Goal: Check status: Check status

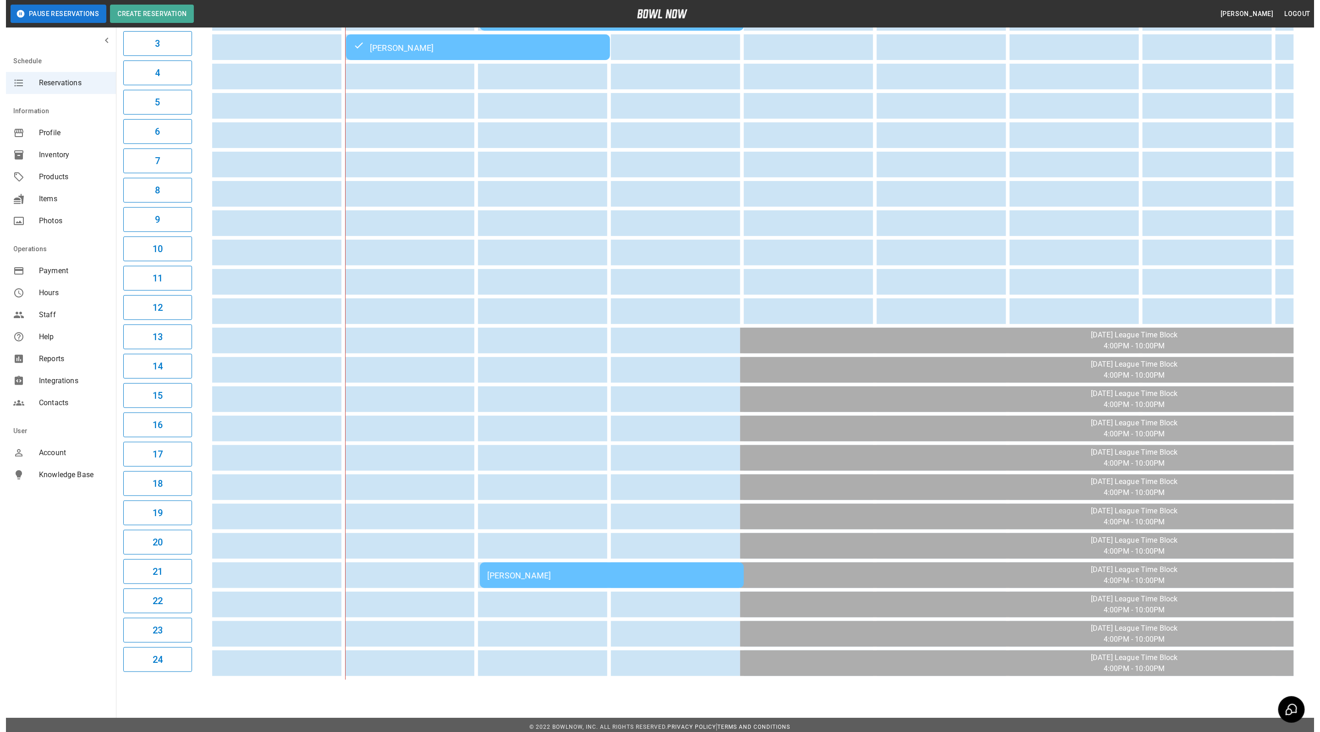
scroll to position [178, 0]
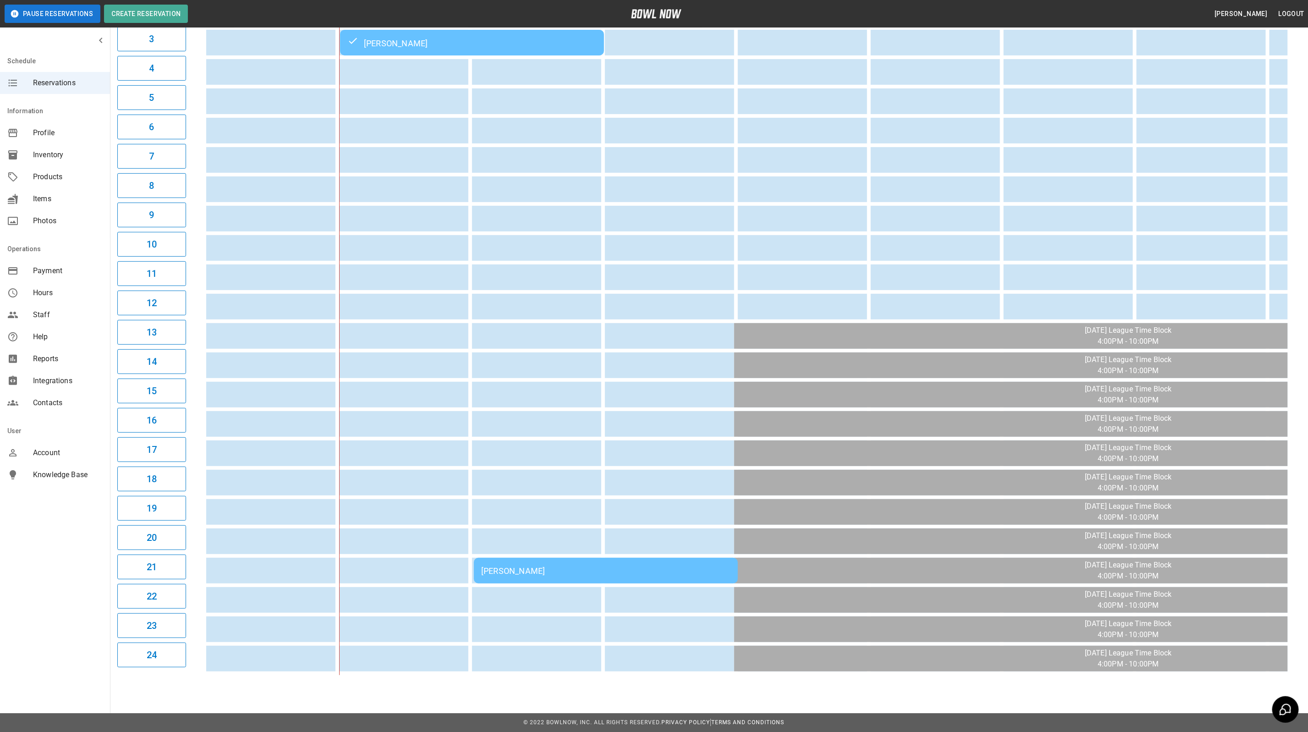
click at [682, 566] on div "[PERSON_NAME]" at bounding box center [605, 571] width 249 height 10
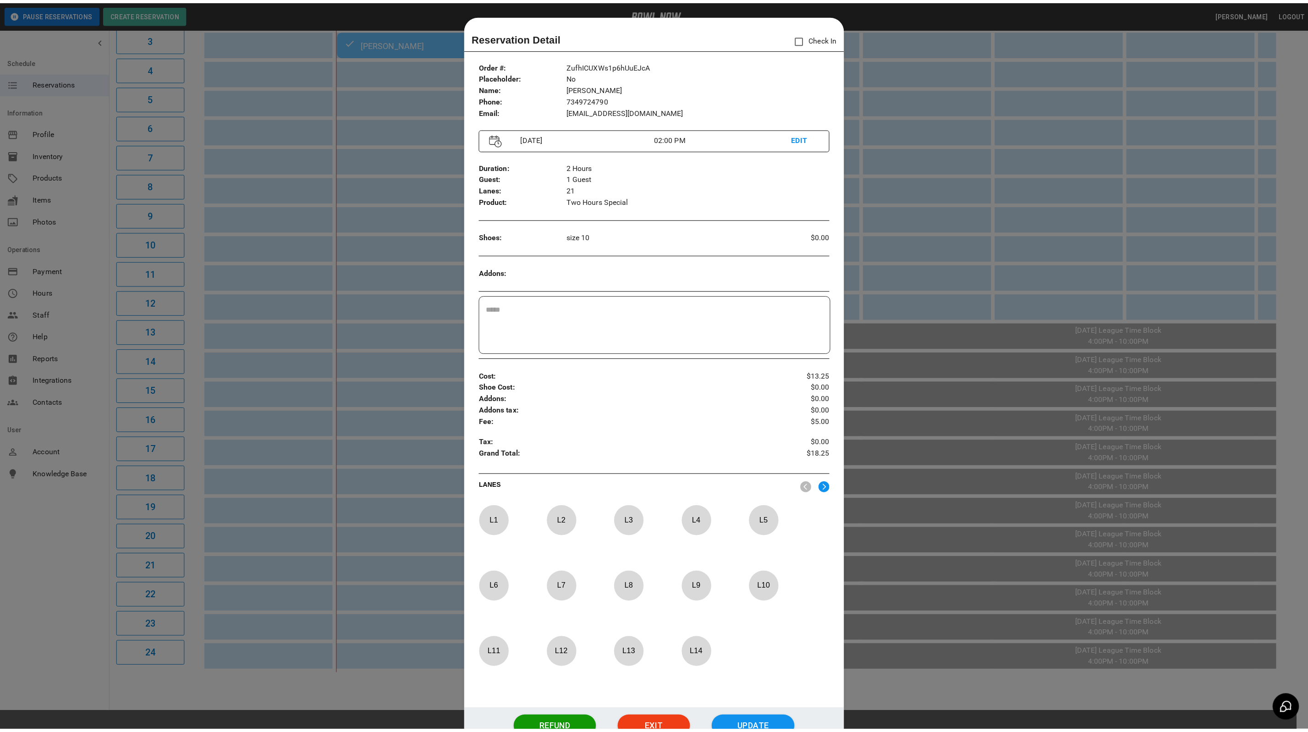
scroll to position [14, 0]
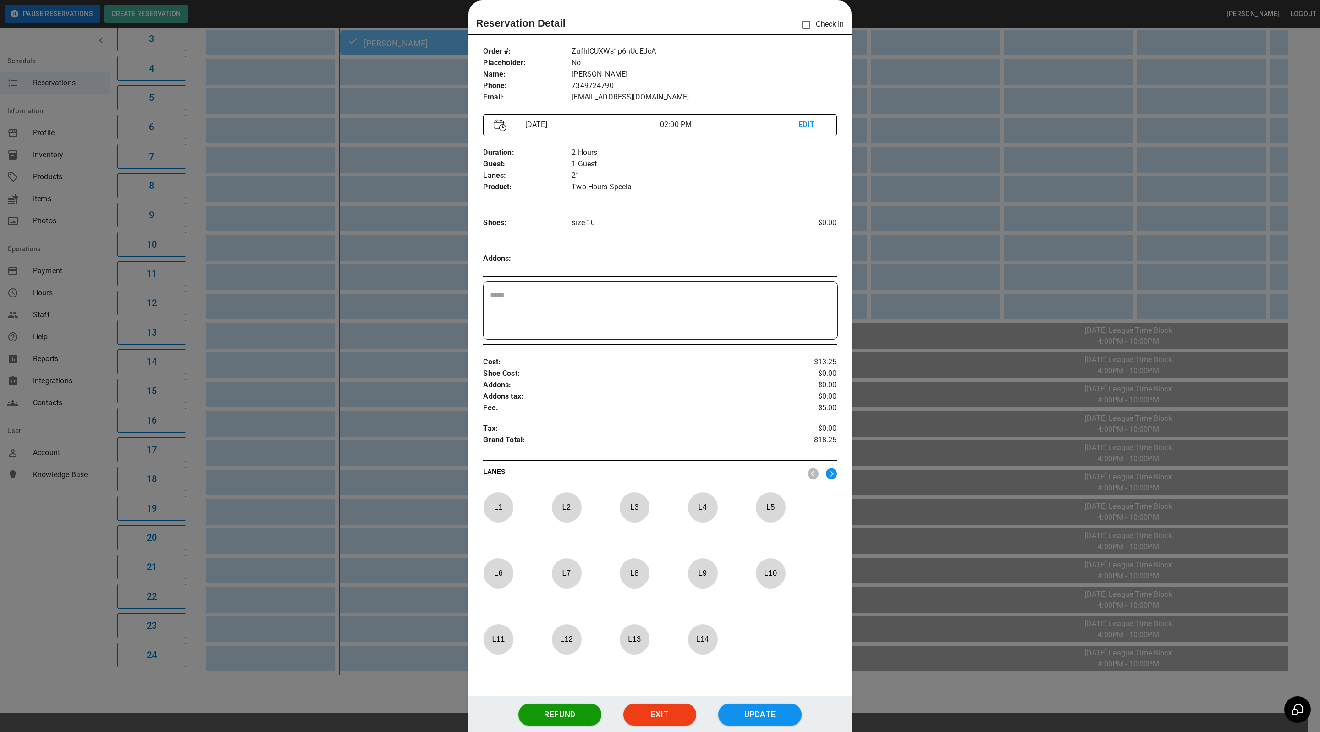
click at [911, 248] on div at bounding box center [660, 366] width 1320 height 732
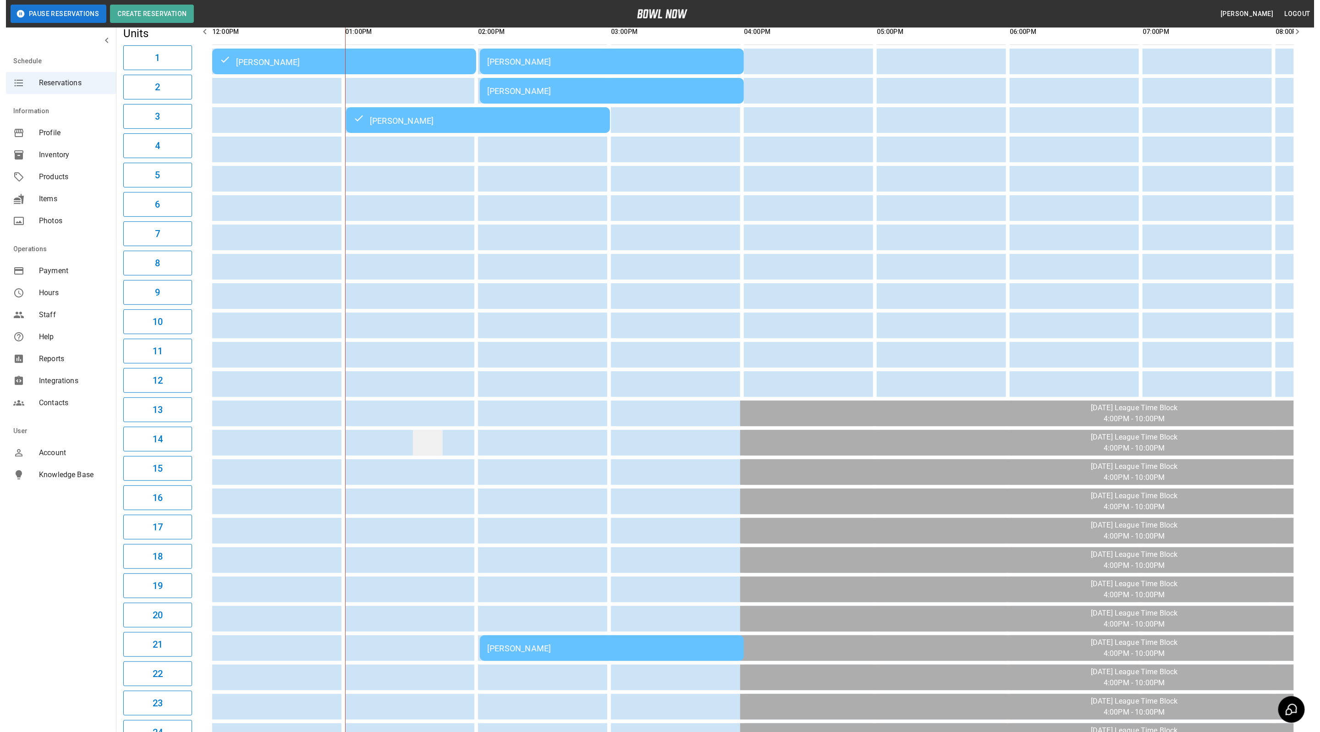
scroll to position [0, 0]
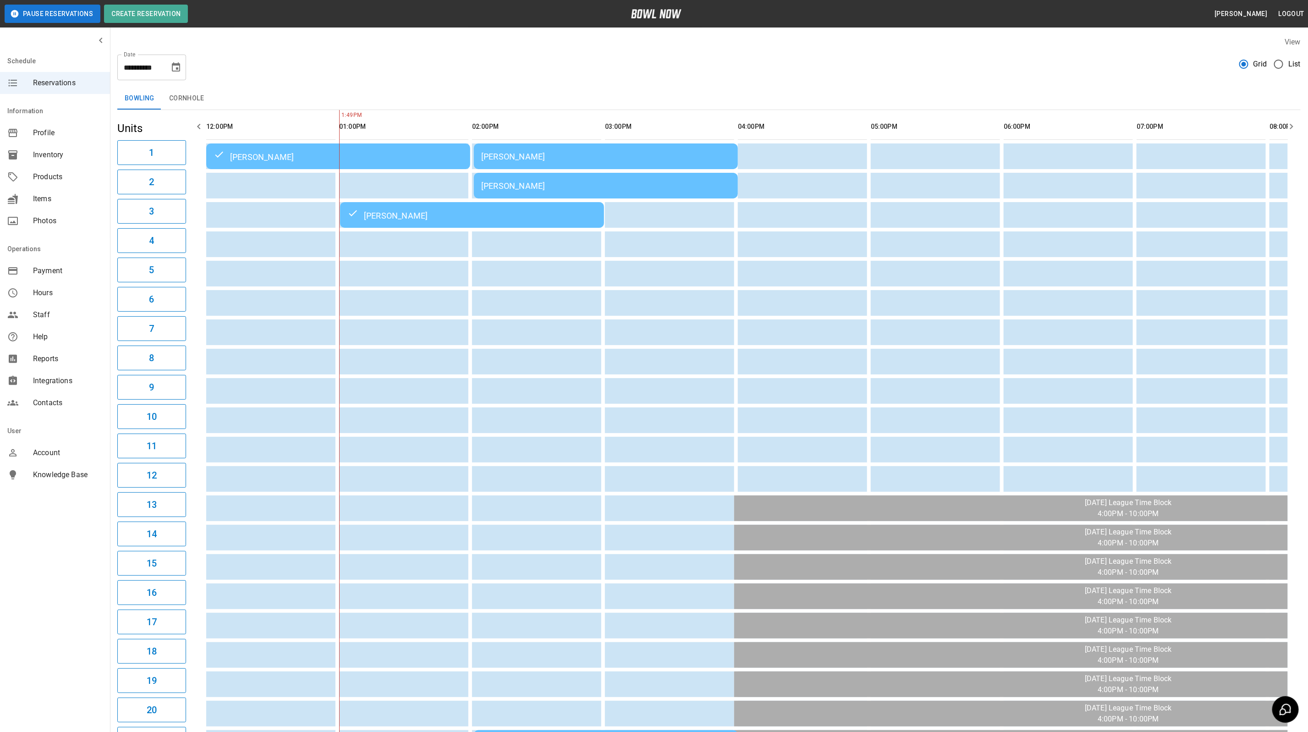
click at [618, 157] on div "[PERSON_NAME]" at bounding box center [605, 157] width 249 height 10
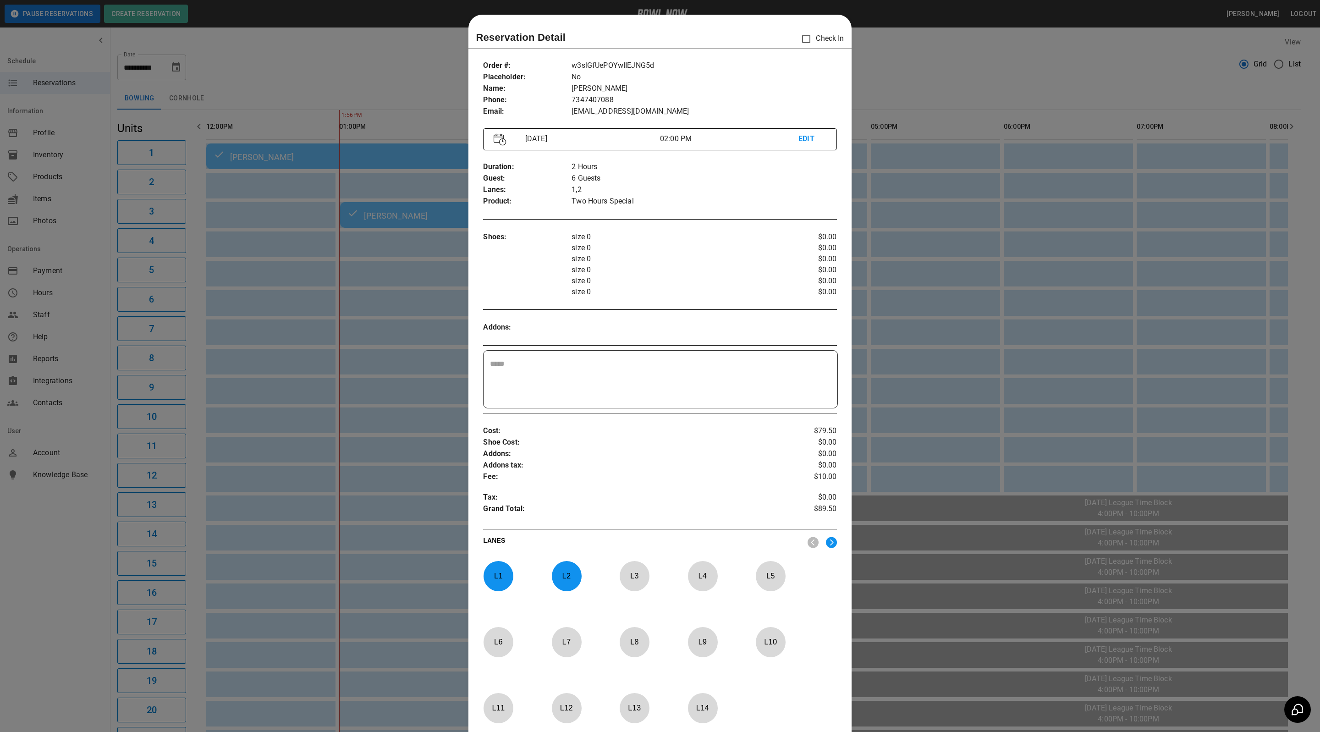
scroll to position [14, 0]
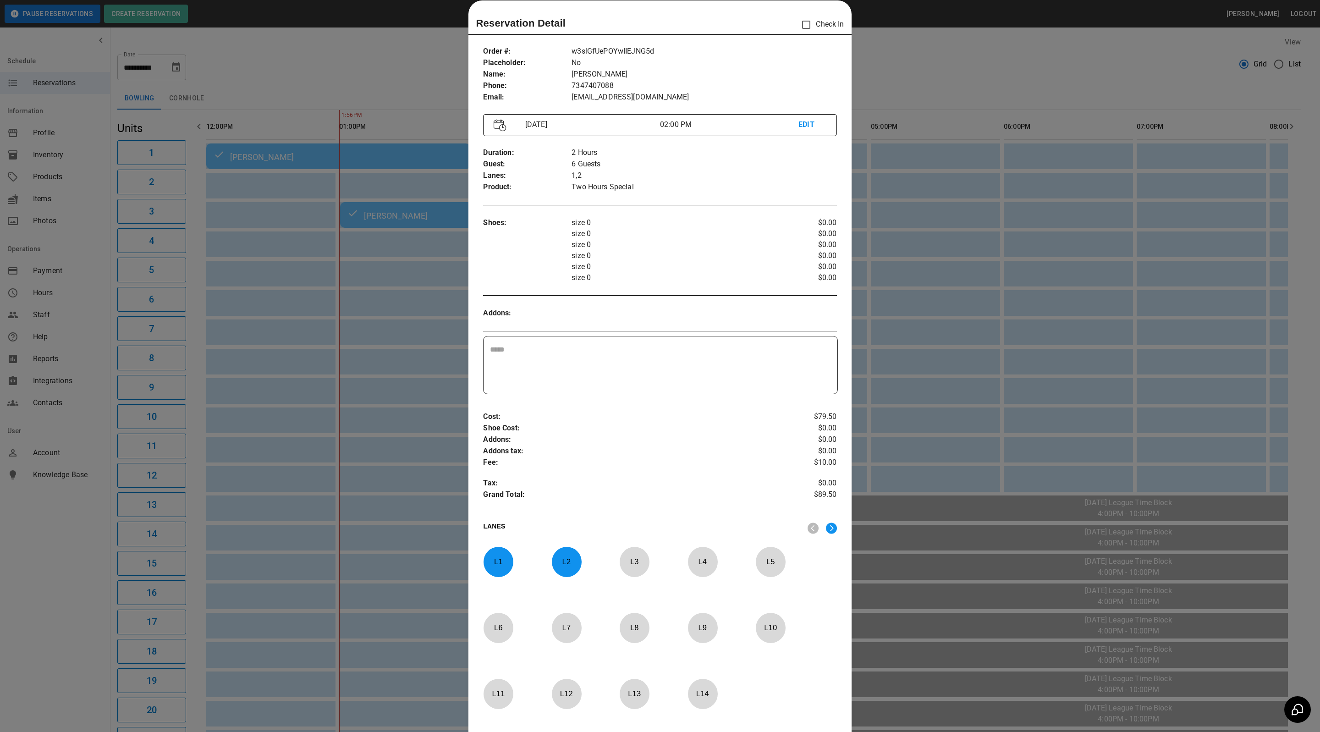
click at [958, 54] on div at bounding box center [660, 366] width 1320 height 732
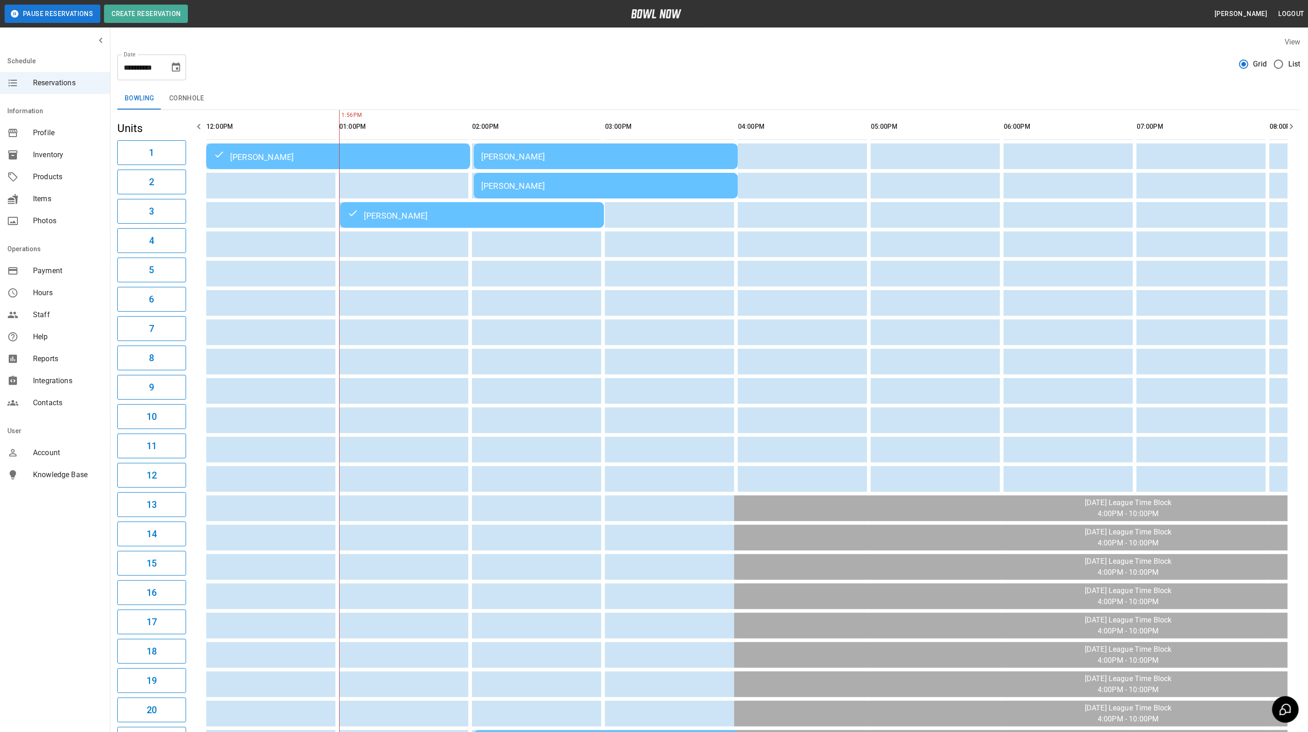
click at [664, 160] on div "[PERSON_NAME]" at bounding box center [605, 157] width 249 height 10
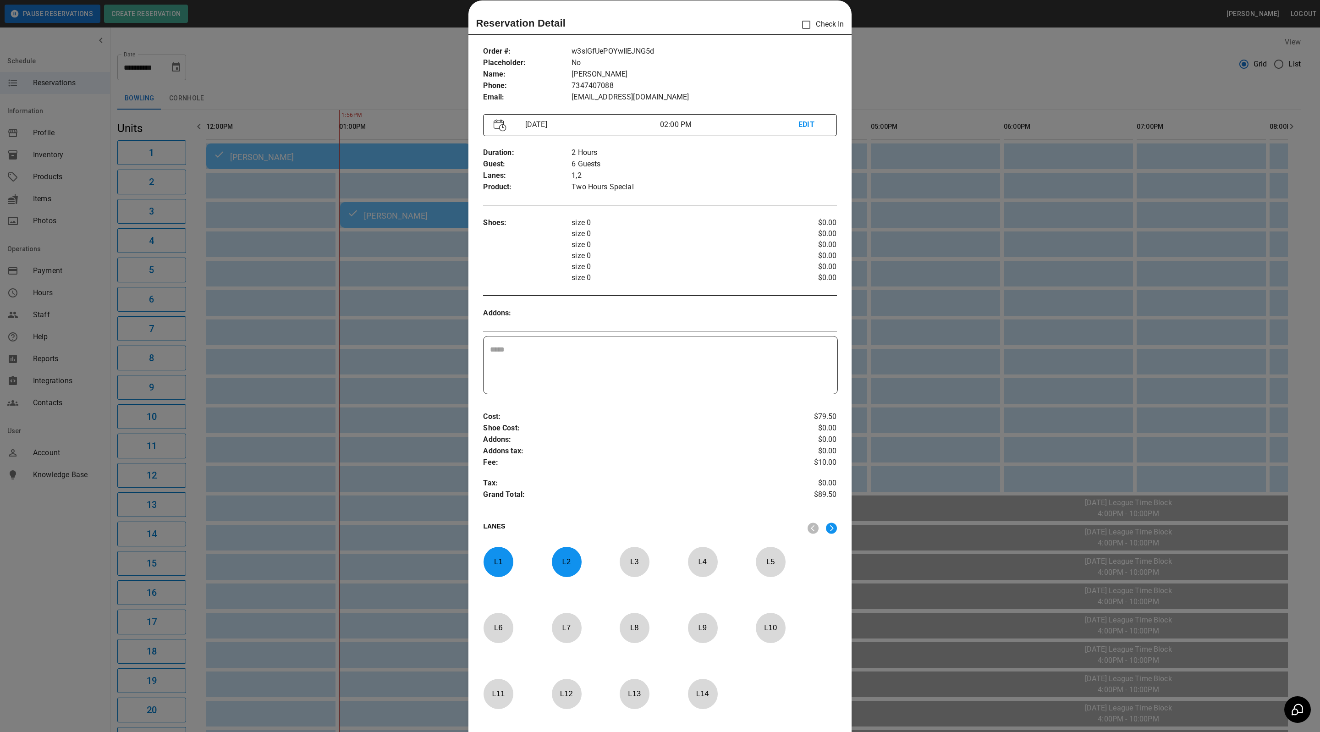
drag, startPoint x: 1239, startPoint y: 83, endPoint x: 1254, endPoint y: 83, distance: 15.1
click at [1239, 83] on div at bounding box center [660, 366] width 1320 height 732
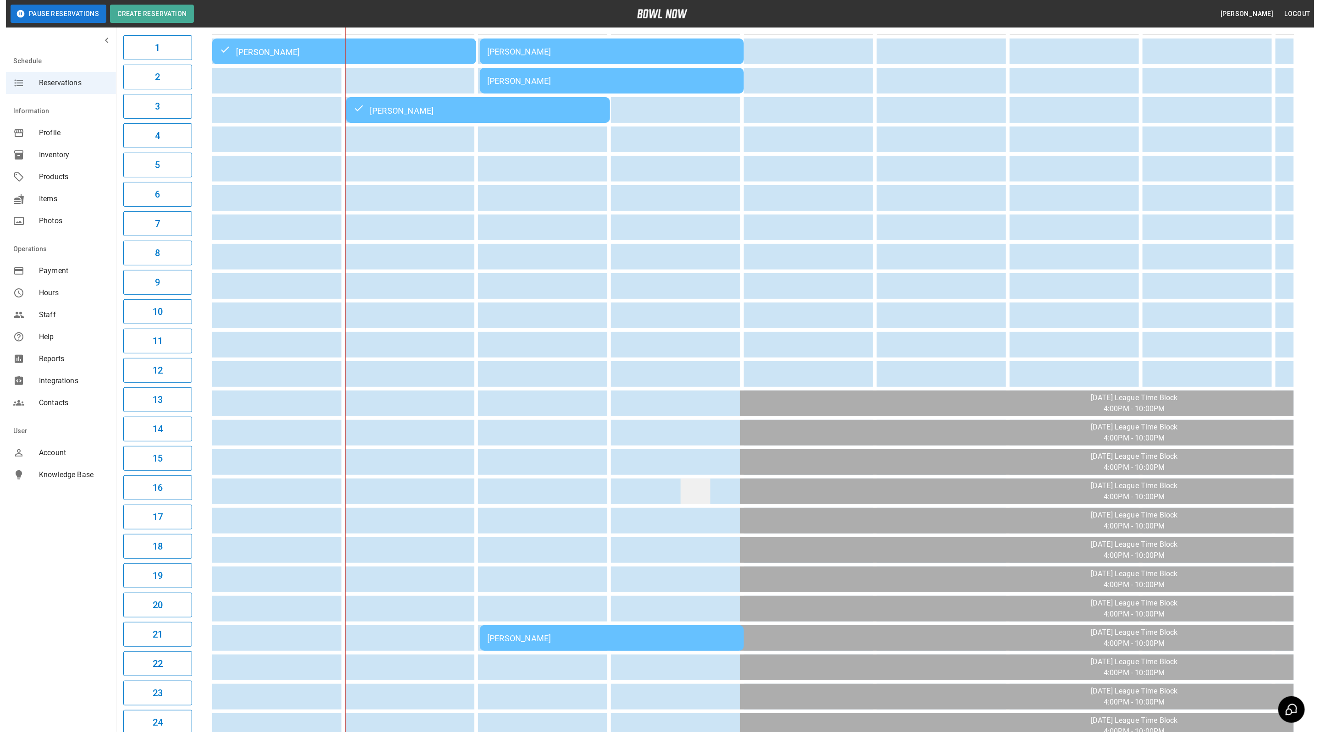
scroll to position [178, 0]
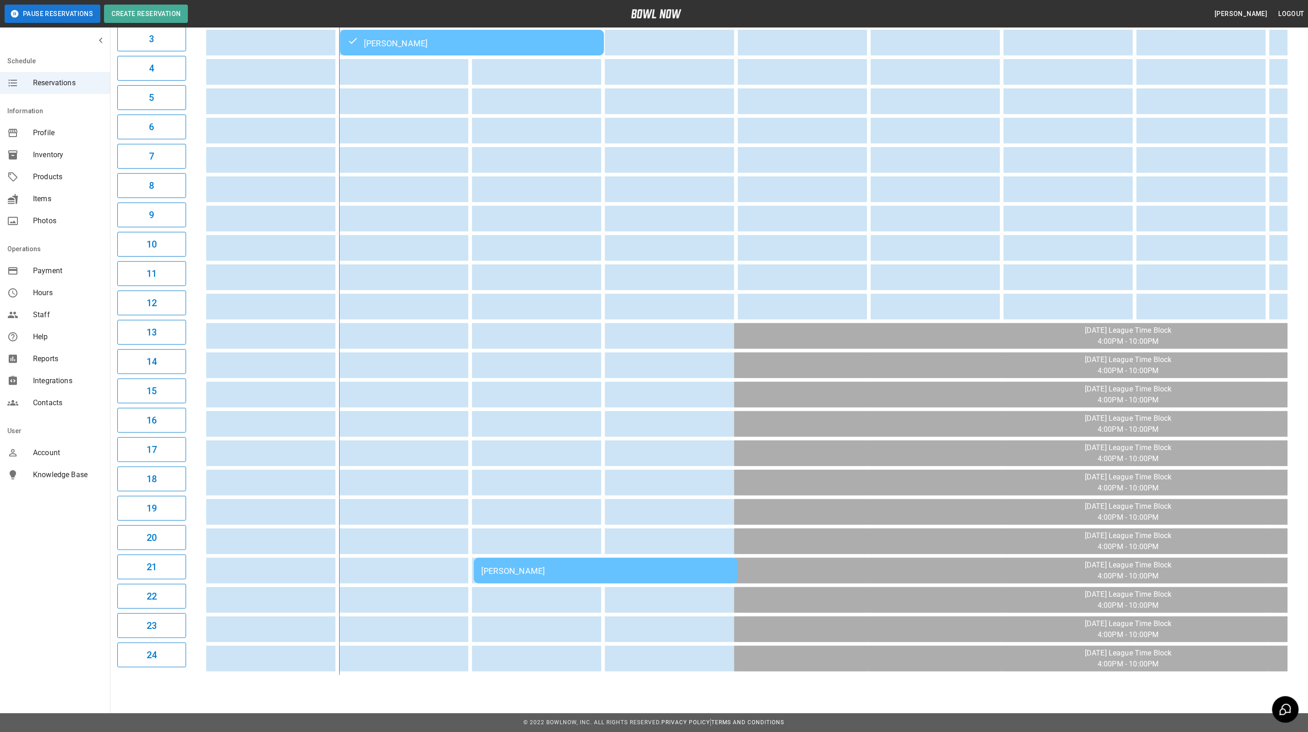
click at [663, 566] on div "[PERSON_NAME]" at bounding box center [605, 571] width 249 height 10
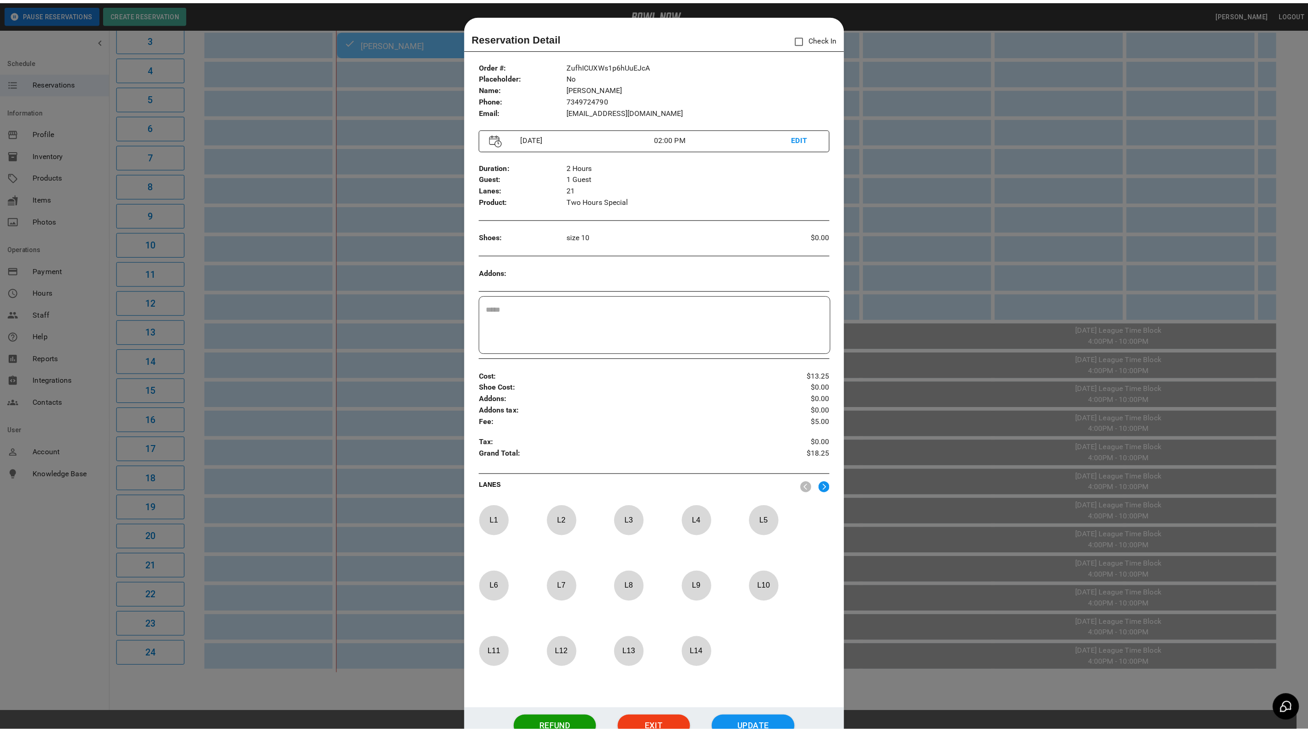
scroll to position [14, 0]
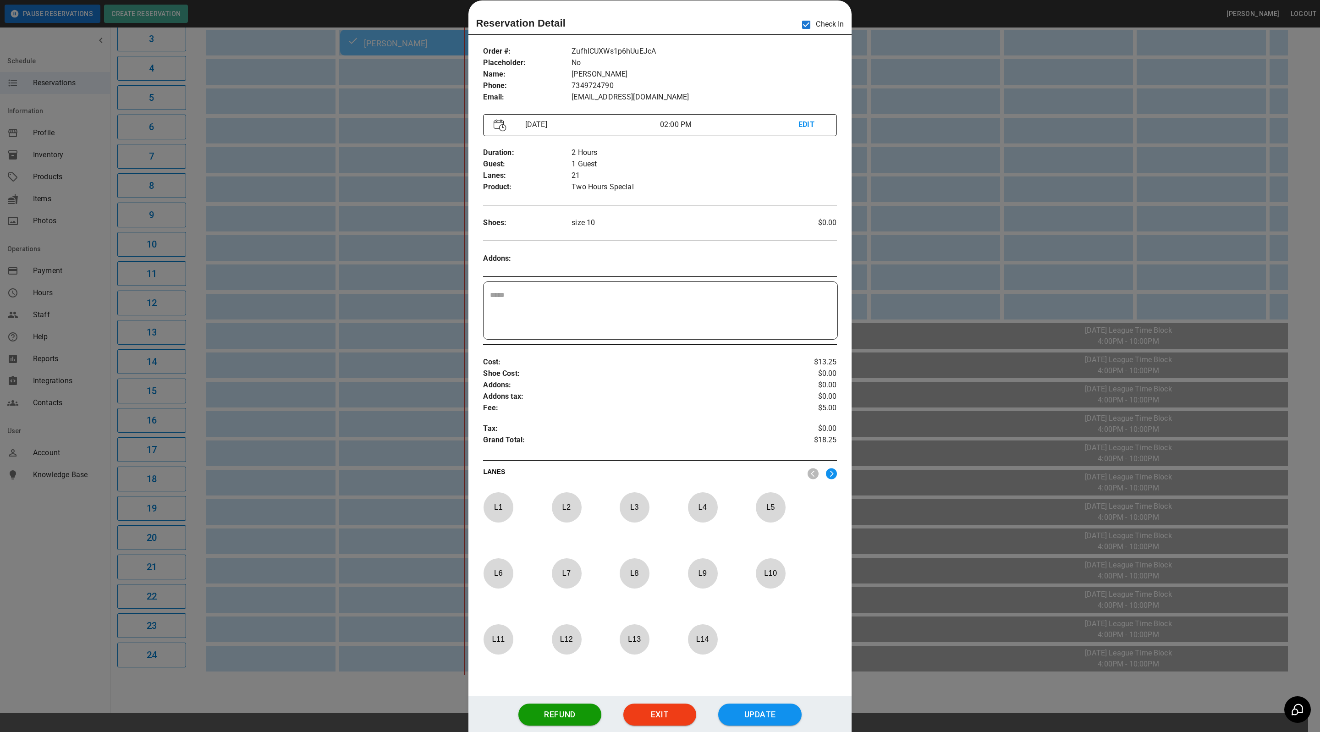
drag, startPoint x: 931, startPoint y: 248, endPoint x: 935, endPoint y: 251, distance: 5.2
click at [934, 252] on div at bounding box center [660, 366] width 1320 height 732
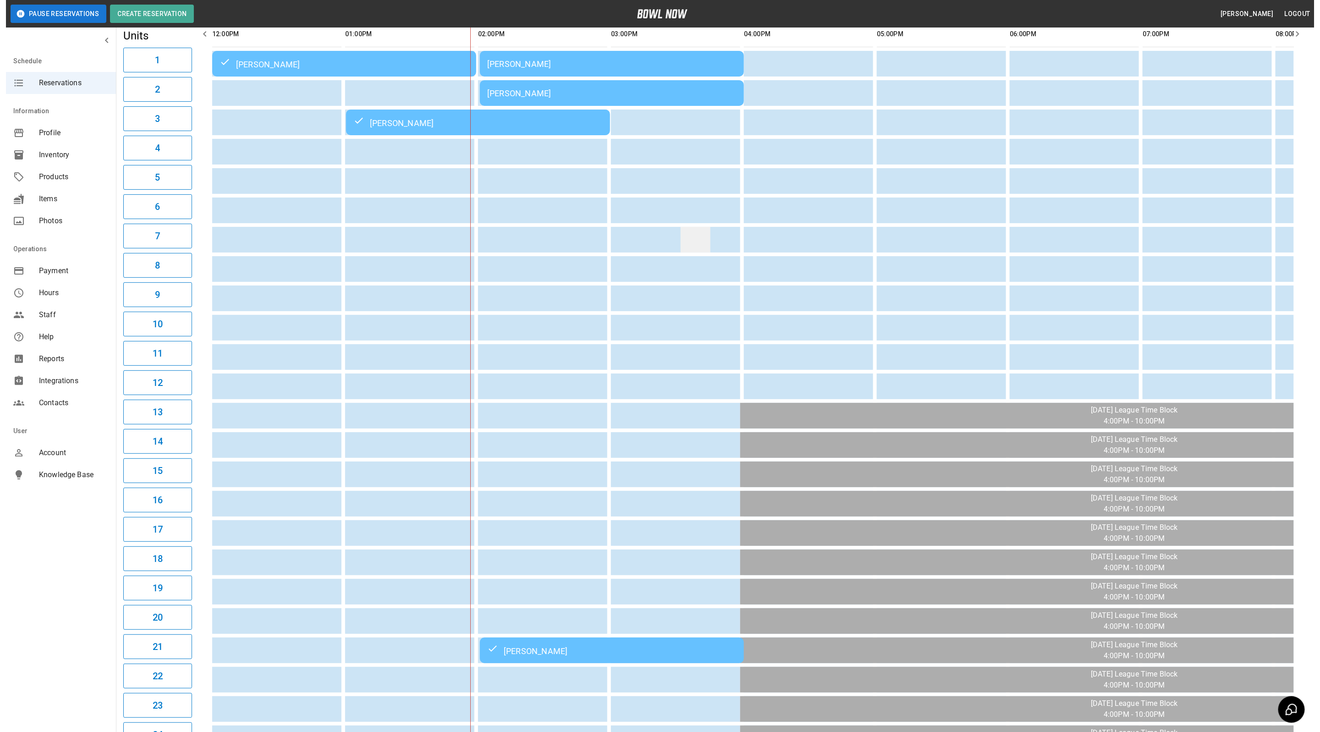
scroll to position [0, 0]
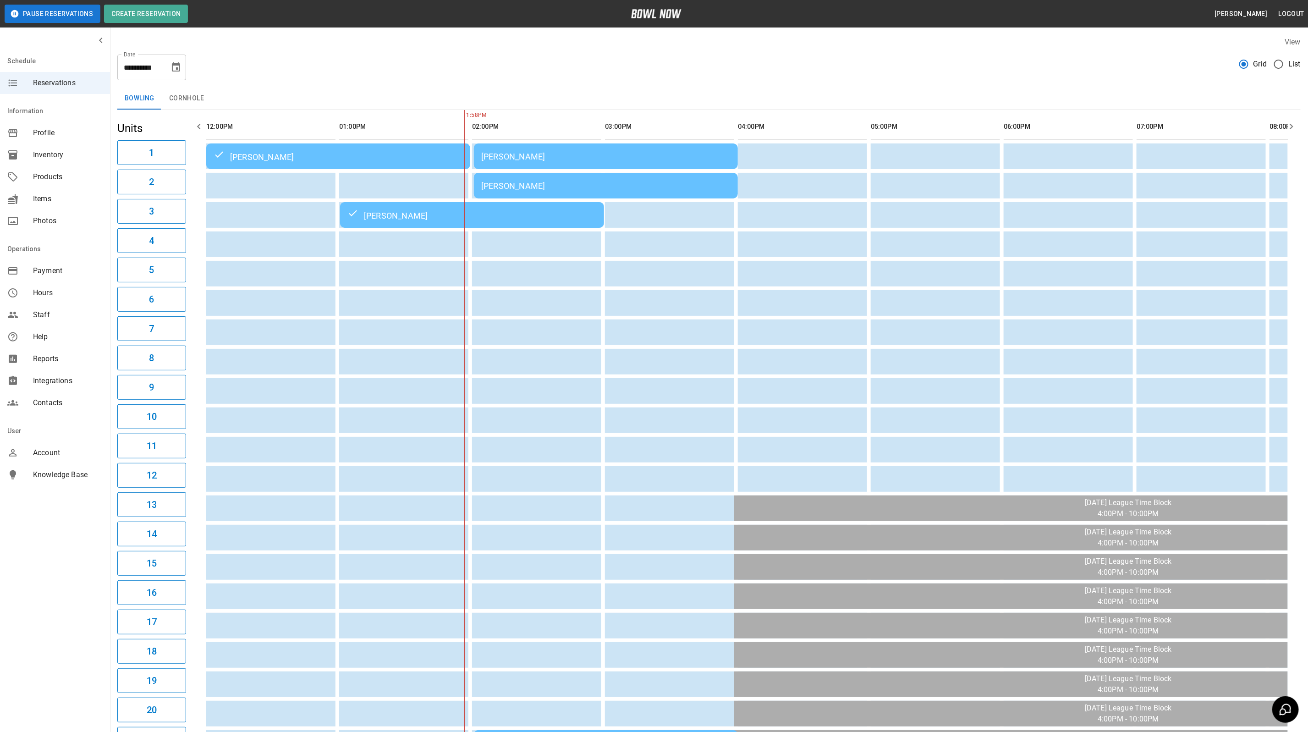
click at [645, 154] on div "[PERSON_NAME]" at bounding box center [605, 157] width 249 height 10
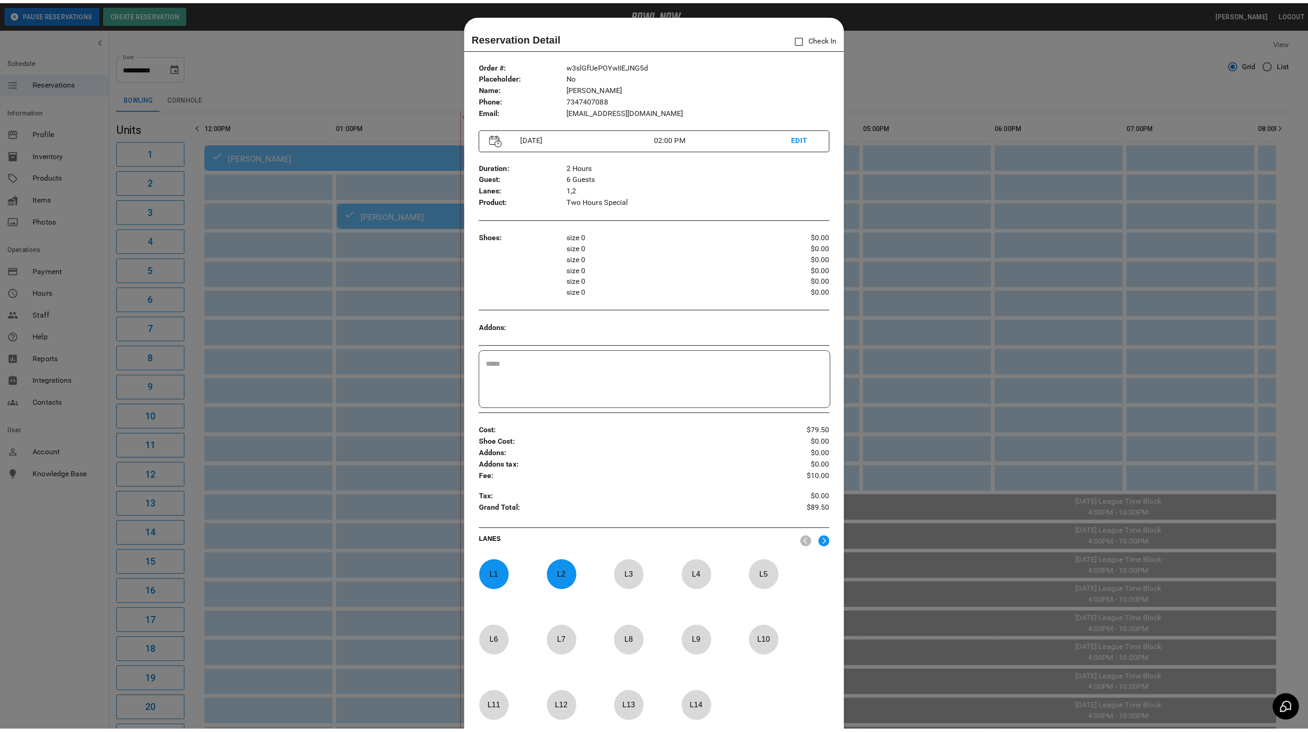
scroll to position [14, 0]
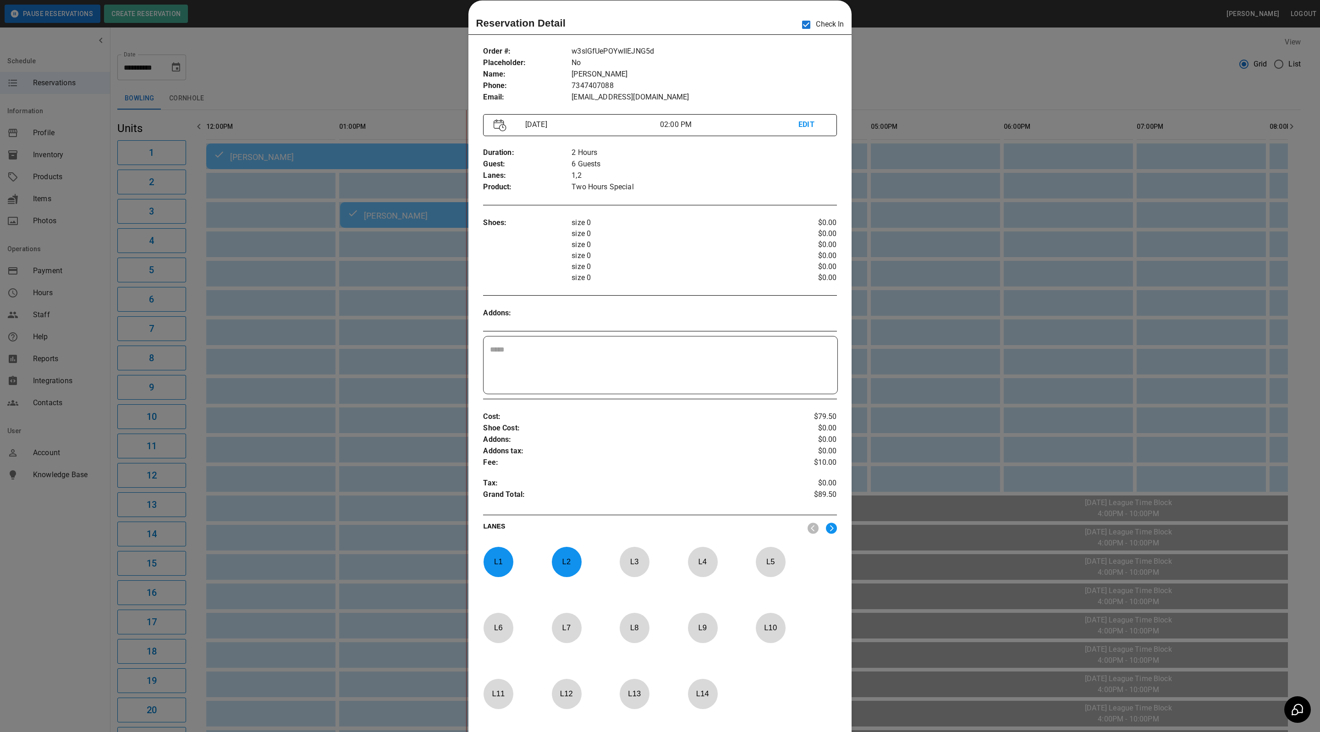
drag, startPoint x: 955, startPoint y: 73, endPoint x: 973, endPoint y: 73, distance: 17.9
click at [955, 73] on div at bounding box center [660, 366] width 1320 height 732
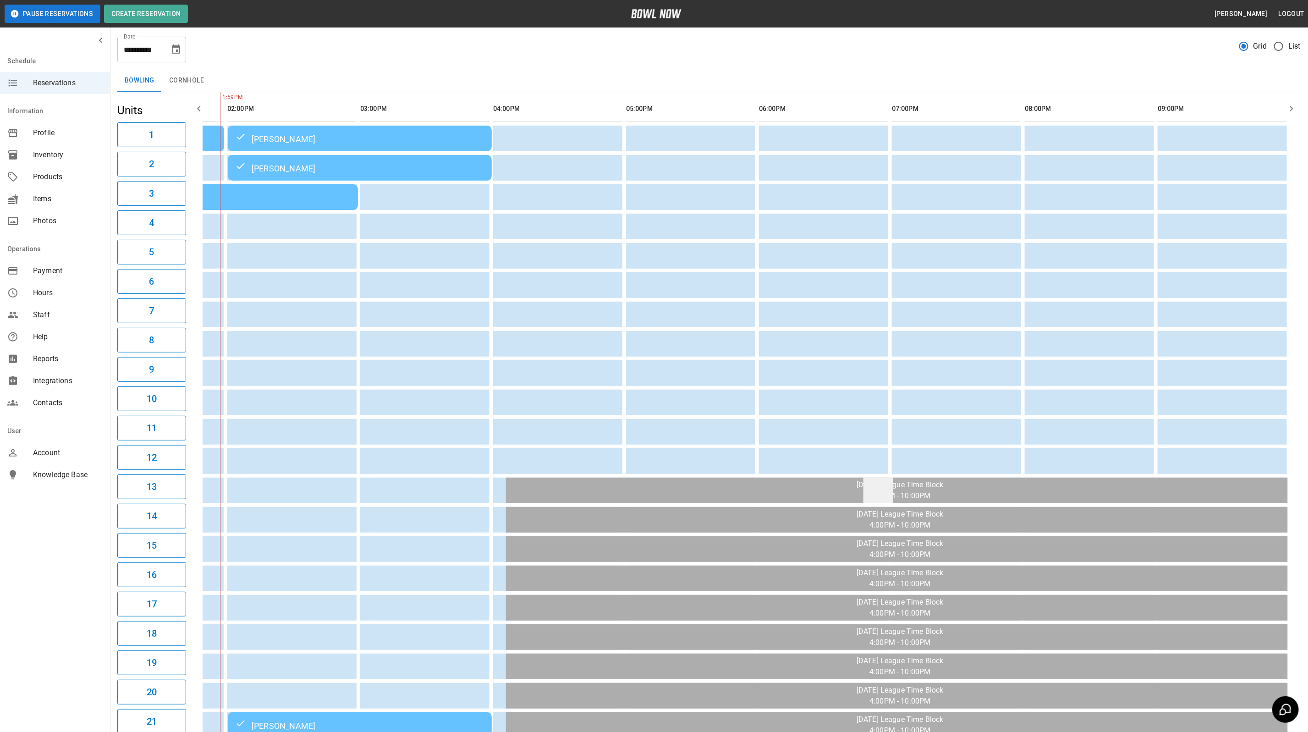
scroll to position [0, 0]
